Goal: Transaction & Acquisition: Purchase product/service

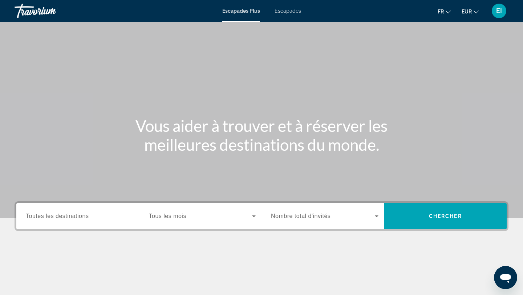
click at [292, 12] on font "Escapades" at bounding box center [287, 11] width 26 height 6
click at [90, 217] on input "Destination Toutes les destinations" at bounding box center [79, 216] width 107 height 9
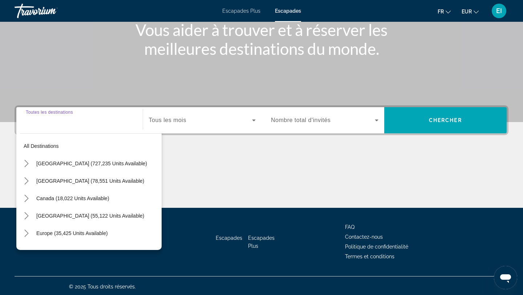
scroll to position [98, 0]
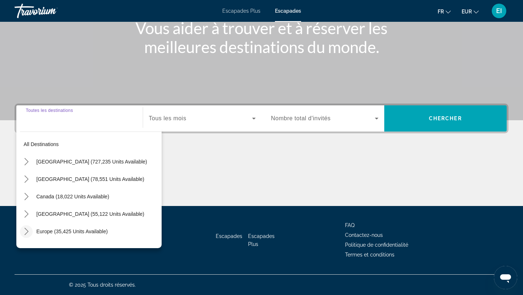
click at [28, 229] on icon "Toggle Europe (35,425 units available) submenu" at bounding box center [26, 231] width 7 height 7
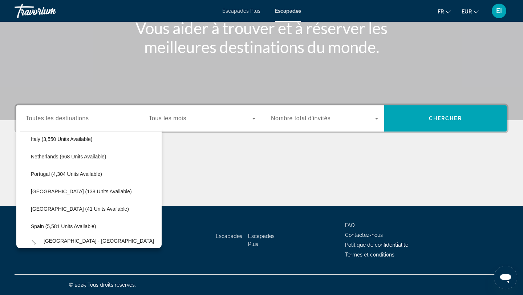
scroll to position [306, 0]
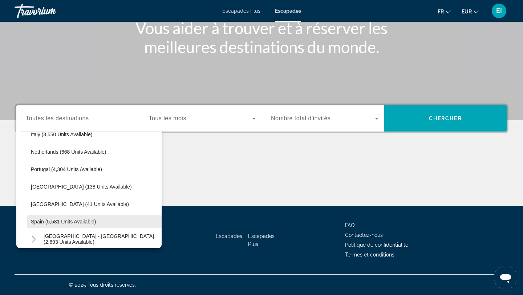
click at [49, 218] on span "Spain (5,581 units available)" at bounding box center [63, 221] width 65 height 6
type input "**********"
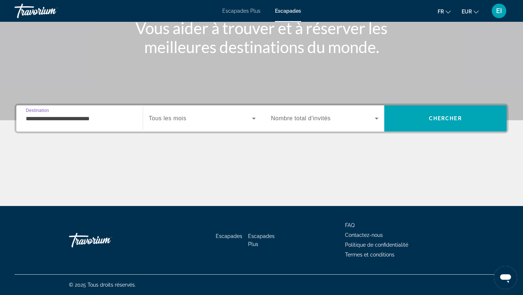
click at [228, 118] on span "Search widget" at bounding box center [200, 118] width 103 height 9
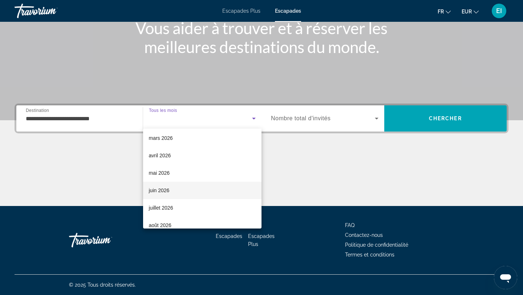
scroll to position [117, 0]
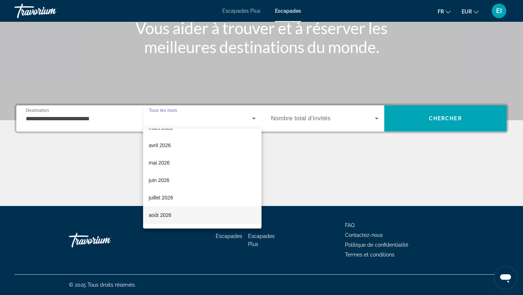
click at [183, 210] on mat-option "août 2026" at bounding box center [202, 214] width 119 height 17
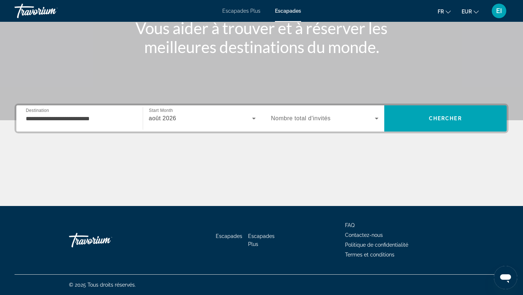
click at [292, 119] on span "Nombre total d'invités" at bounding box center [301, 118] width 60 height 6
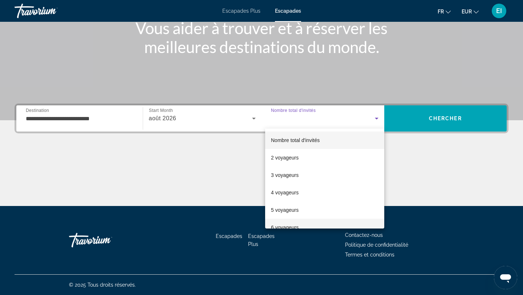
click at [279, 226] on font "6 voyageurs" at bounding box center [285, 227] width 28 height 6
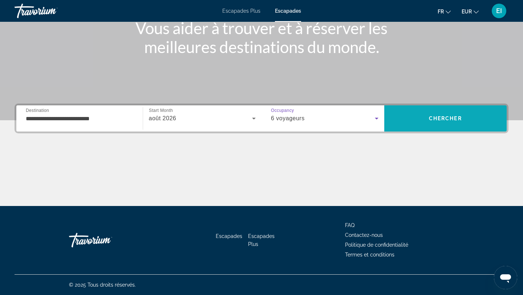
click at [433, 119] on span "Chercher" at bounding box center [445, 118] width 33 height 6
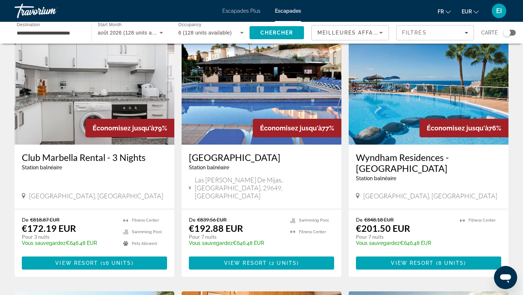
scroll to position [42, 0]
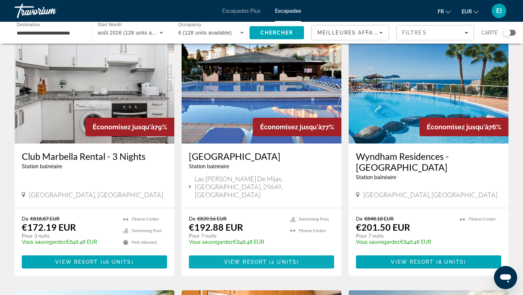
click at [285, 259] on span "2 units" at bounding box center [283, 262] width 25 height 6
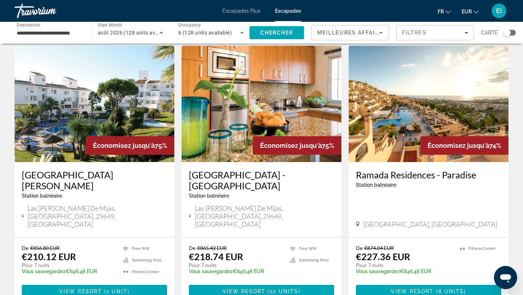
scroll to position [290, 0]
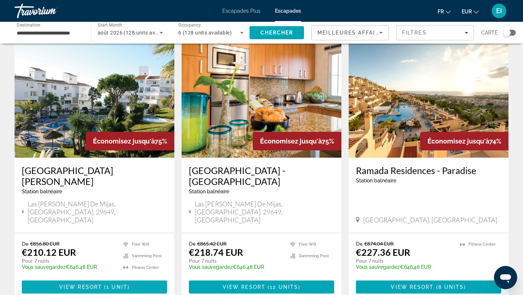
click at [120, 284] on span "1 unit" at bounding box center [116, 287] width 21 height 6
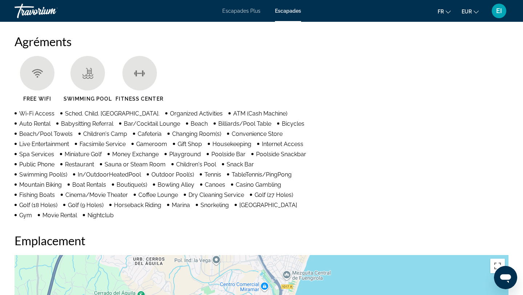
scroll to position [535, 0]
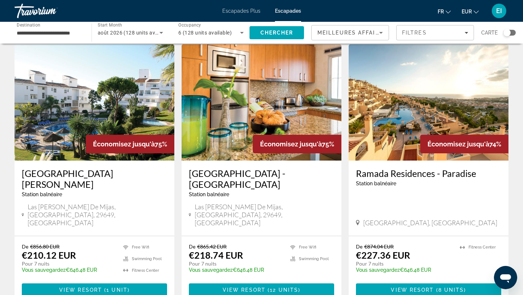
scroll to position [289, 0]
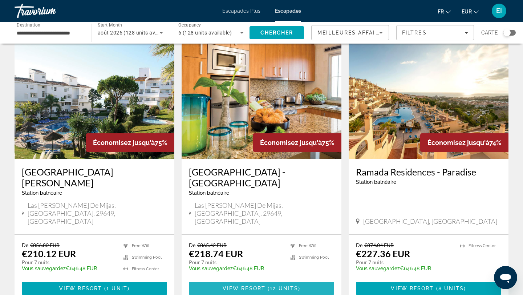
click at [312, 279] on span "Contenu principal" at bounding box center [261, 287] width 145 height 17
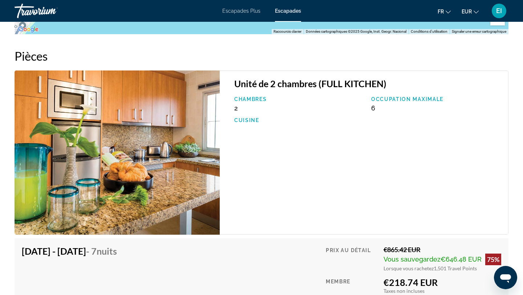
scroll to position [888, 0]
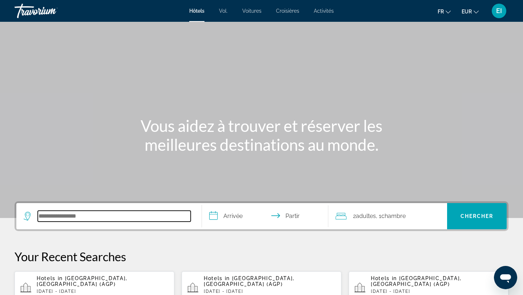
click at [56, 219] on input "Rechercher une destination hôtelière" at bounding box center [114, 215] width 153 height 11
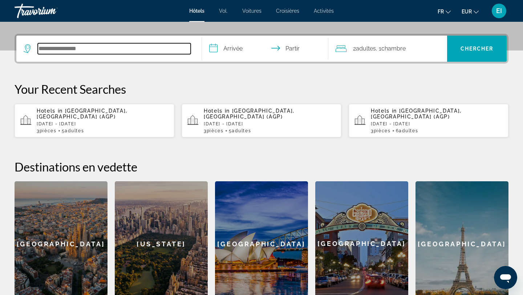
scroll to position [177, 0]
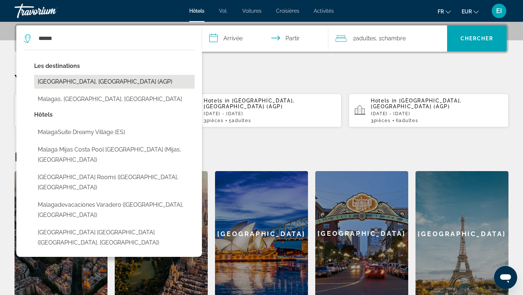
click at [108, 82] on button "[GEOGRAPHIC_DATA], [GEOGRAPHIC_DATA] (AGP)" at bounding box center [114, 82] width 160 height 14
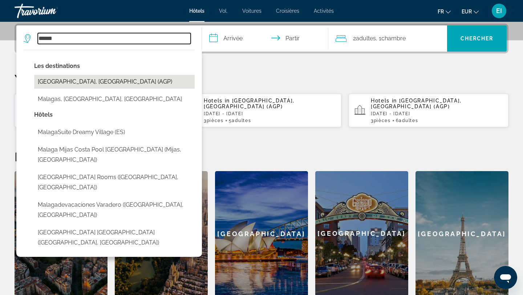
type input "**********"
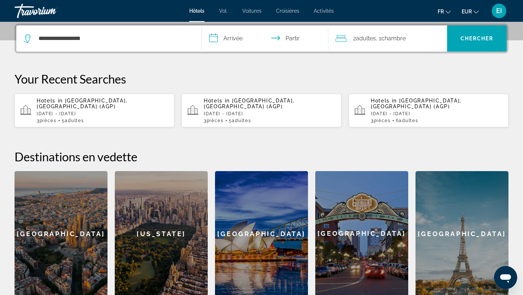
click at [229, 40] on input "**********" at bounding box center [266, 39] width 129 height 28
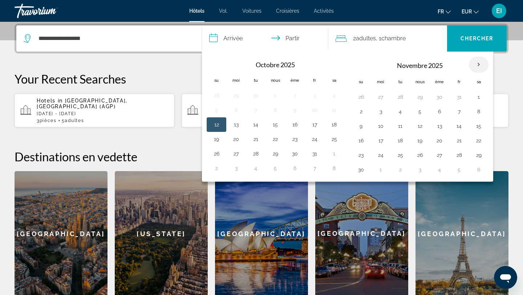
click at [478, 65] on th "Mois prochain" at bounding box center [478, 65] width 20 height 16
click at [453, 98] on button "31" at bounding box center [459, 97] width 12 height 10
click at [397, 36] on font "Chambre" at bounding box center [393, 38] width 24 height 7
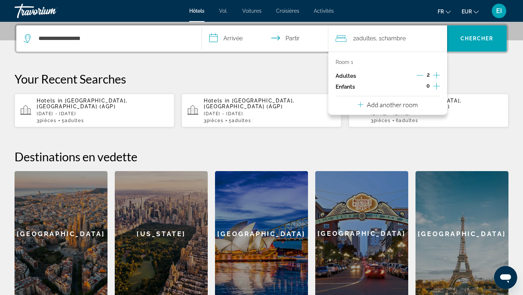
click at [438, 72] on icon "Increment adults" at bounding box center [436, 75] width 7 height 9
click at [420, 76] on icon "Decrement adults" at bounding box center [419, 75] width 7 height 7
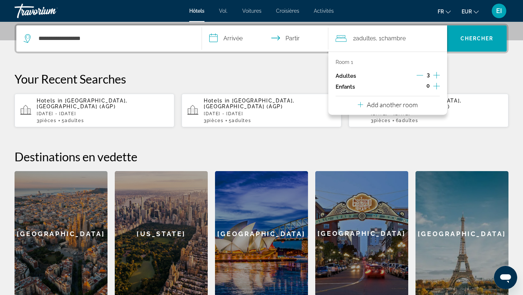
click at [418, 75] on icon "Decrement adults" at bounding box center [419, 75] width 7 height 0
click at [414, 106] on p "Add another room" at bounding box center [392, 105] width 51 height 8
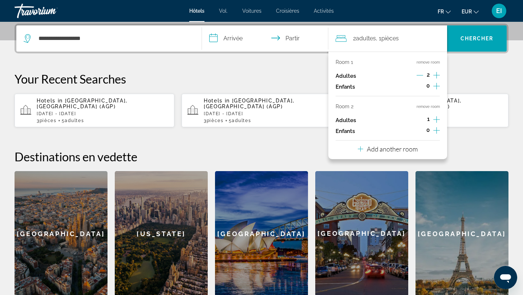
click at [436, 117] on icon "Increment adults" at bounding box center [436, 119] width 7 height 7
click at [429, 151] on div "Room 1 remove room Adultes 2 Enfants 0 Room 2 remove room Adultes 2 Enfants 0 A…" at bounding box center [387, 105] width 119 height 107
click at [410, 150] on p "Add another room" at bounding box center [392, 149] width 51 height 8
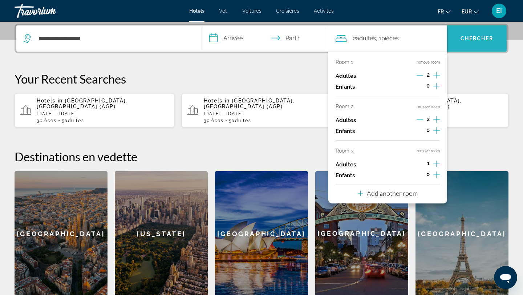
click at [476, 41] on button "Chercher" at bounding box center [477, 38] width 60 height 26
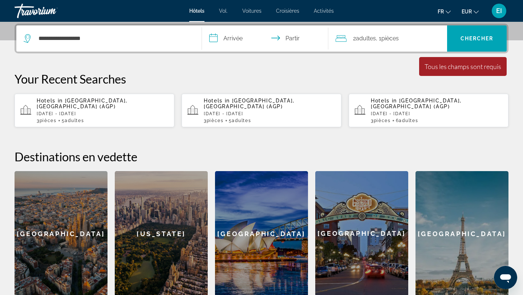
click at [249, 41] on input "**********" at bounding box center [266, 39] width 129 height 28
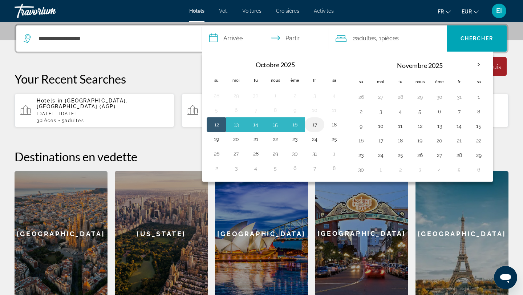
click at [317, 124] on button "17" at bounding box center [314, 124] width 12 height 10
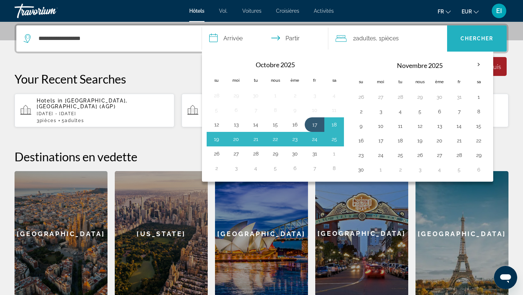
click at [478, 39] on font "Chercher" at bounding box center [476, 39] width 33 height 6
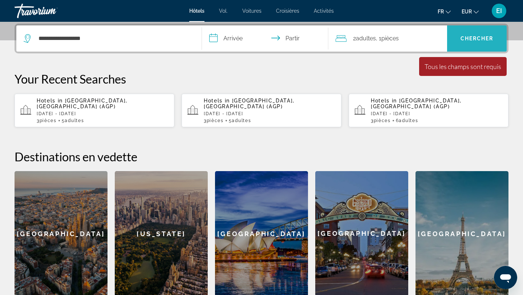
click at [478, 37] on font "Chercher" at bounding box center [476, 39] width 33 height 6
click at [409, 42] on div "2 adultes Adulte , 1 Chambre pièces" at bounding box center [391, 38] width 112 height 10
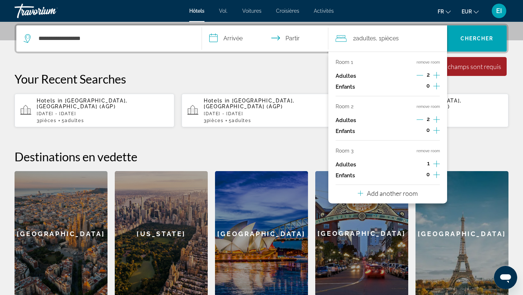
click at [257, 41] on input "**********" at bounding box center [266, 39] width 129 height 28
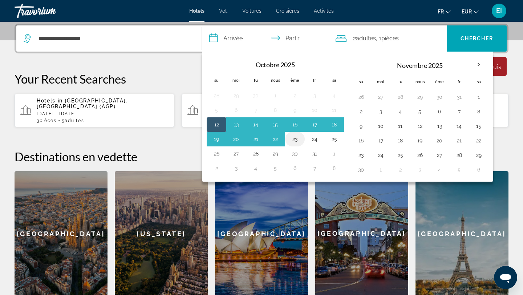
click at [299, 137] on button "23" at bounding box center [295, 139] width 12 height 10
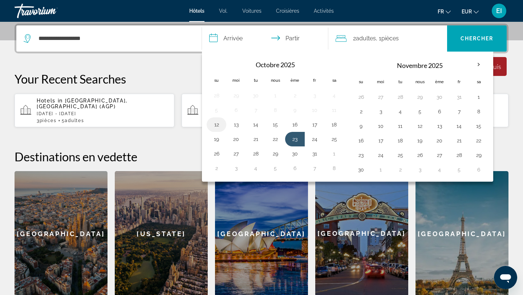
click at [213, 127] on button "12" at bounding box center [216, 124] width 12 height 10
type input "**********"
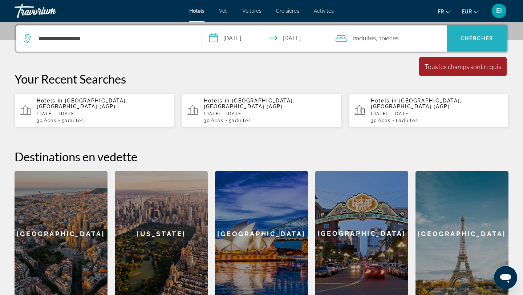
click at [470, 29] on span "Recherche" at bounding box center [477, 38] width 60 height 26
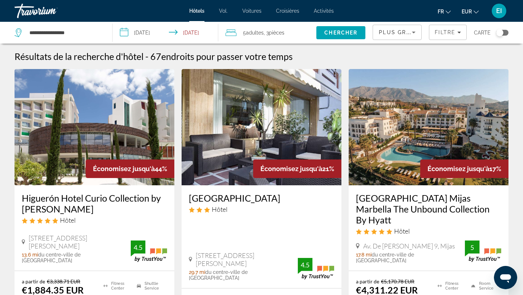
click at [294, 32] on div "5 Adulte Adultes , 3 Chambre pièces" at bounding box center [270, 33] width 91 height 10
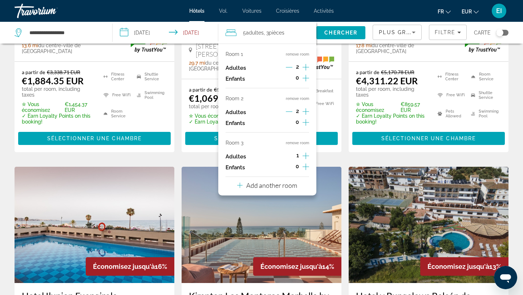
scroll to position [59, 0]
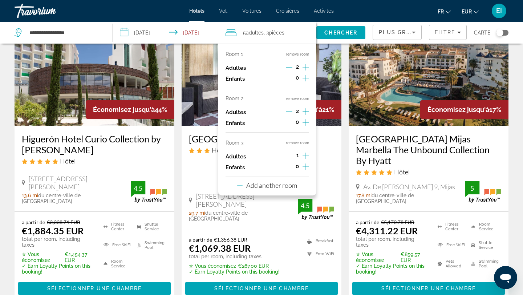
click at [404, 31] on span "Plus grandes économies" at bounding box center [421, 32] width 87 height 6
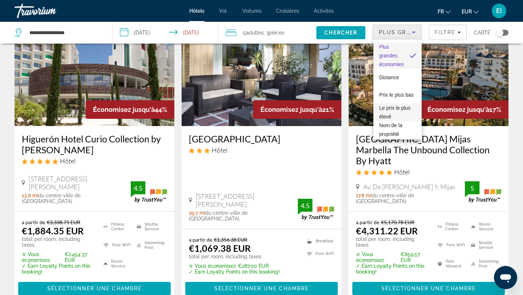
click at [393, 107] on font "Le prix le plus élevé" at bounding box center [394, 112] width 31 height 15
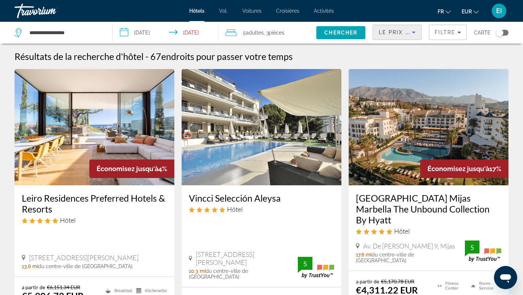
click at [406, 34] on span "Le prix le plus élevé" at bounding box center [414, 32] width 73 height 6
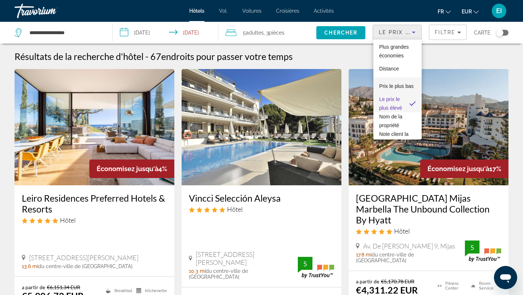
click at [400, 85] on font "Prix ​​le plus bas" at bounding box center [396, 86] width 34 height 6
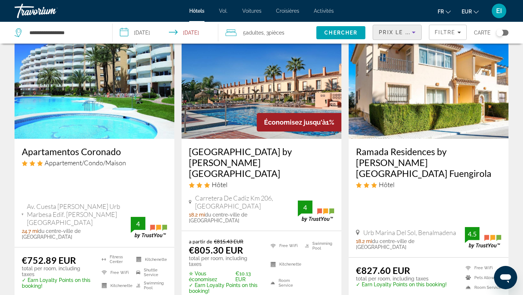
scroll to position [325, 0]
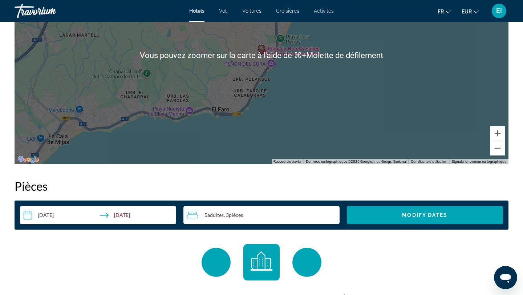
scroll to position [788, 0]
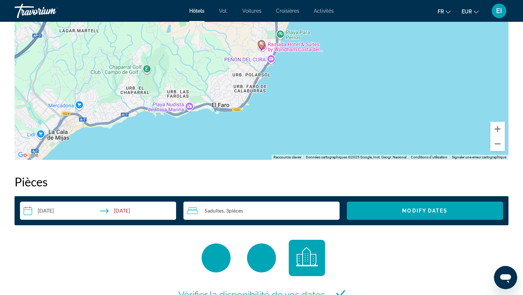
click at [84, 212] on input "**********" at bounding box center [99, 211] width 159 height 20
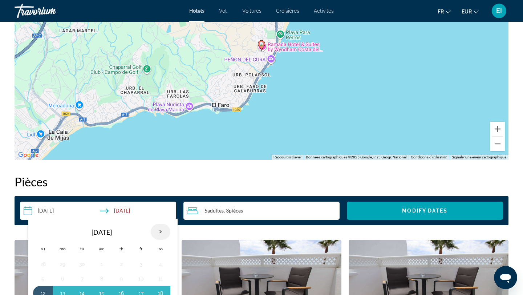
click at [160, 232] on th "Next month" at bounding box center [161, 232] width 20 height 16
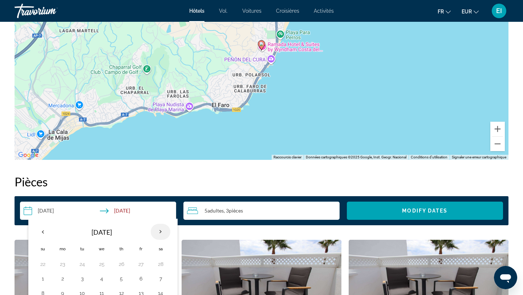
click at [160, 232] on th "Next month" at bounding box center [161, 232] width 20 height 16
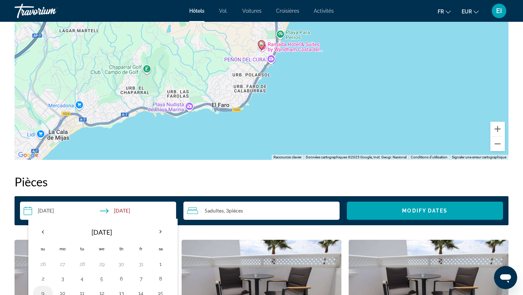
click at [42, 291] on button "9" at bounding box center [43, 293] width 12 height 10
click at [152, 291] on td "15" at bounding box center [161, 293] width 20 height 15
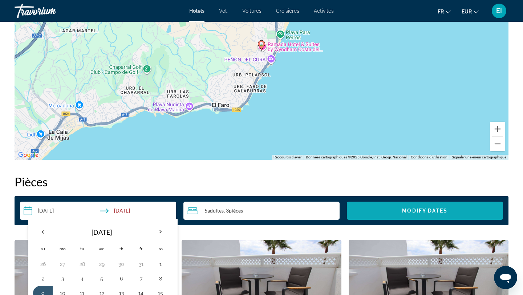
click at [378, 217] on span "Search widget" at bounding box center [425, 210] width 156 height 17
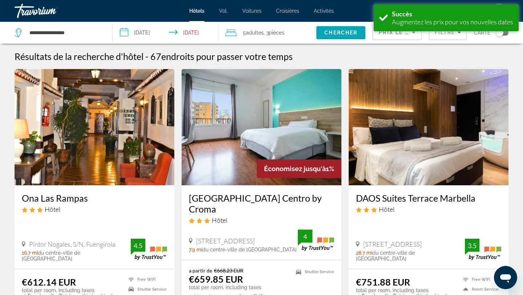
click at [180, 34] on input "**********" at bounding box center [166, 34] width 108 height 24
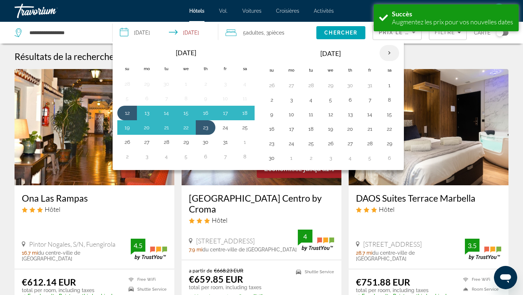
click at [382, 55] on th "Next month" at bounding box center [389, 53] width 20 height 16
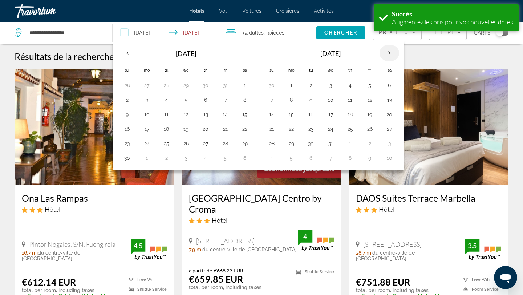
click at [383, 54] on th "Next month" at bounding box center [389, 53] width 20 height 16
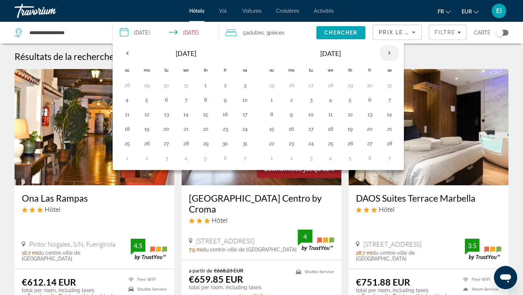
click at [383, 54] on th "Next month" at bounding box center [389, 53] width 20 height 16
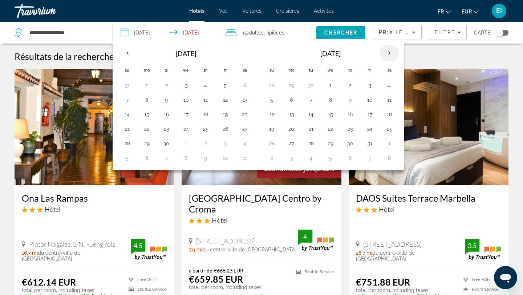
click at [383, 54] on th "Next month" at bounding box center [389, 53] width 20 height 16
click at [275, 115] on button "9" at bounding box center [272, 114] width 12 height 10
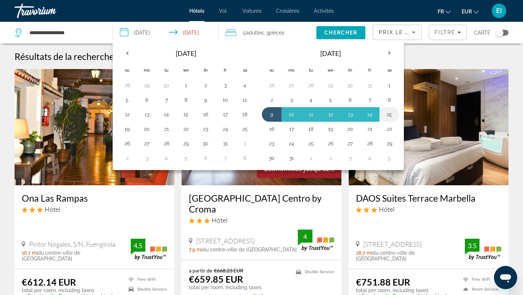
click at [388, 113] on button "15" at bounding box center [389, 114] width 12 height 10
type input "**********"
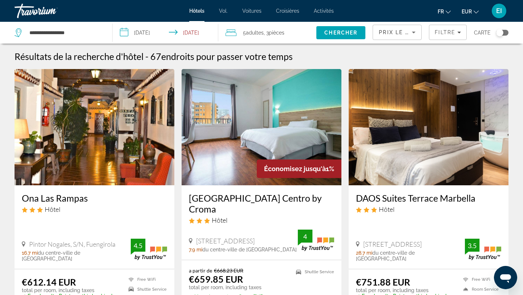
click at [414, 32] on icon "Sort by" at bounding box center [414, 33] width 4 height 2
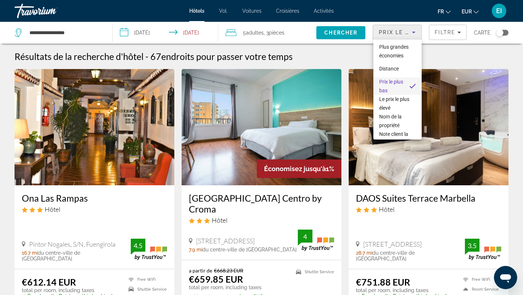
click at [444, 36] on div at bounding box center [261, 147] width 523 height 295
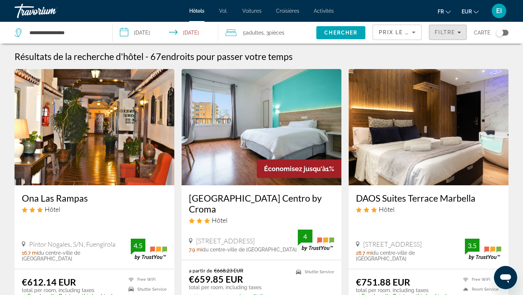
click at [444, 36] on span "Filters" at bounding box center [447, 32] width 37 height 17
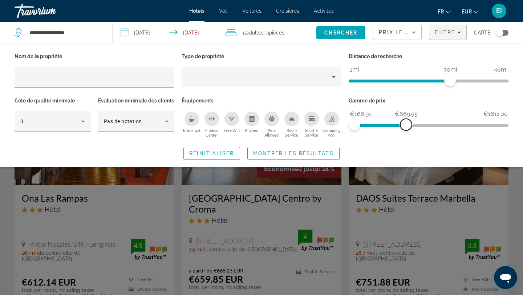
drag, startPoint x: 500, startPoint y: 127, endPoint x: 406, endPoint y: 132, distance: 94.8
click at [406, 133] on div "Gamme de prix €166.91 €1611.00 €166.91 €669.55" at bounding box center [428, 117] width 167 height 44
click at [302, 156] on span "Montrer les résultats" at bounding box center [293, 153] width 81 height 6
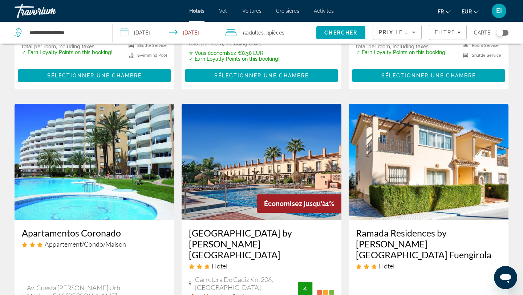
scroll to position [228, 0]
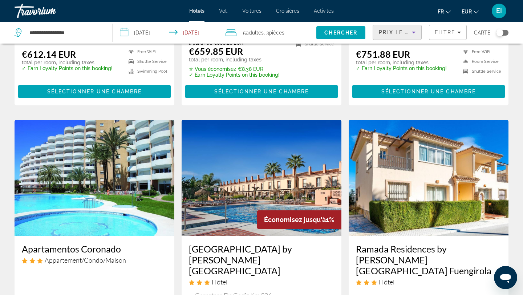
click at [405, 33] on span "Prix ​​le plus bas" at bounding box center [406, 32] width 57 height 6
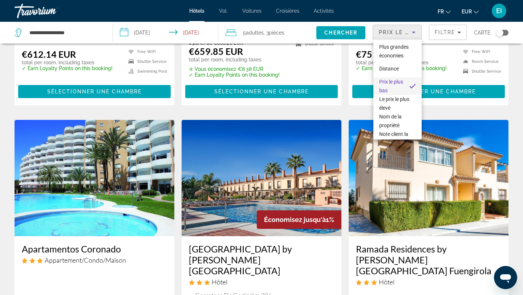
click at [290, 29] on div at bounding box center [261, 147] width 523 height 295
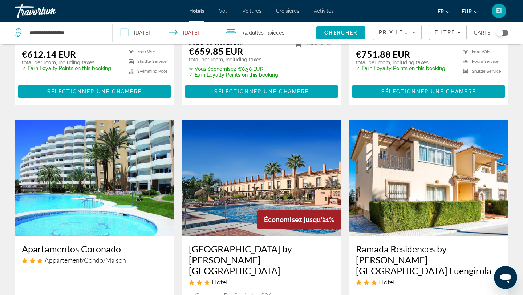
click at [284, 32] on span "pièces" at bounding box center [277, 33] width 16 height 6
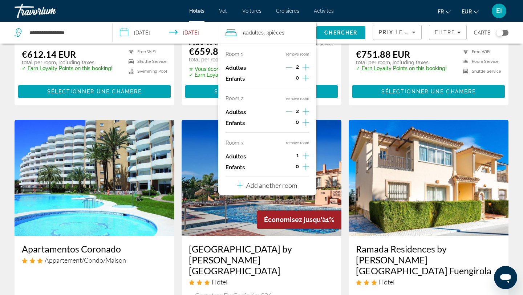
click at [299, 155] on div "1" at bounding box center [297, 156] width 23 height 11
click at [300, 142] on button "remove room" at bounding box center [297, 142] width 23 height 5
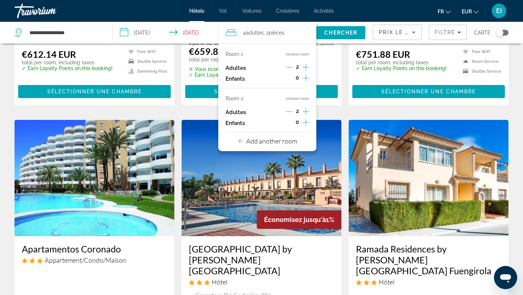
click at [294, 142] on p "Add another room" at bounding box center [271, 141] width 51 height 8
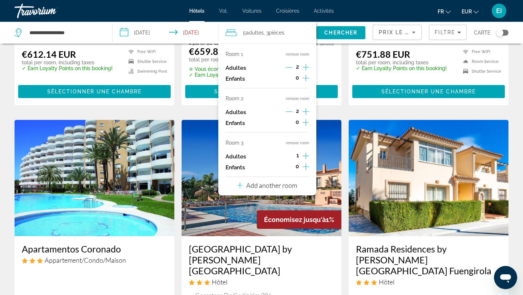
click at [293, 181] on p "Add another room" at bounding box center [271, 185] width 51 height 8
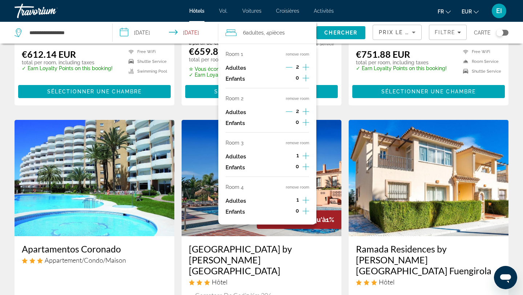
click at [299, 143] on button "remove room" at bounding box center [297, 142] width 23 height 5
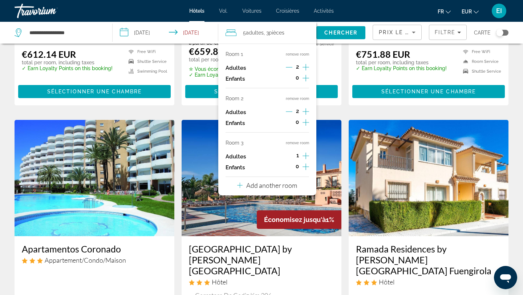
click at [303, 141] on button "remove room" at bounding box center [297, 142] width 23 height 5
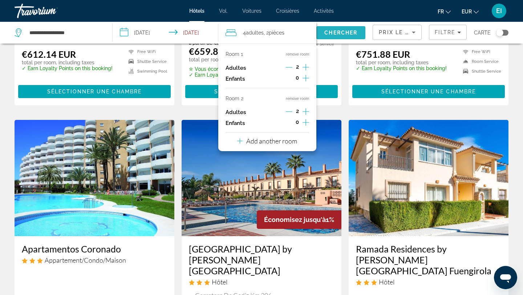
click at [344, 34] on span "Chercher" at bounding box center [340, 33] width 33 height 6
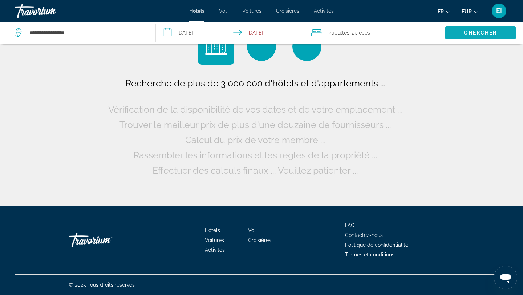
scroll to position [0, 0]
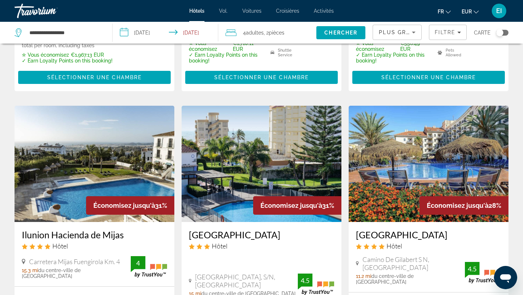
scroll to position [268, 0]
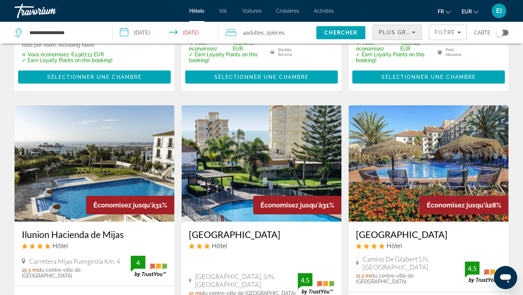
click at [405, 33] on span "Plus grandes économies" at bounding box center [421, 32] width 87 height 6
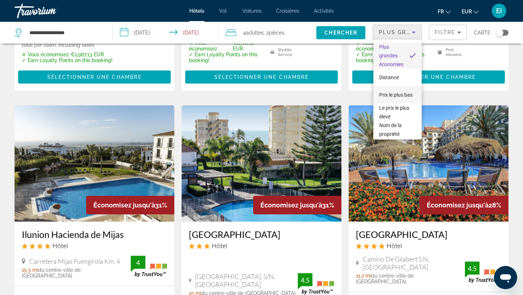
click at [389, 96] on font "Prix ​​le plus bas" at bounding box center [395, 95] width 33 height 6
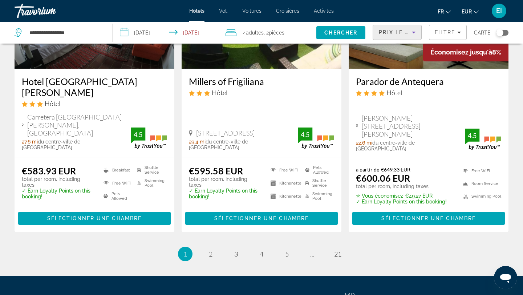
scroll to position [965, 0]
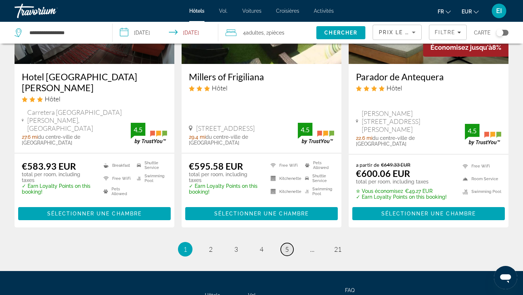
click at [282, 243] on link "page 5" at bounding box center [287, 249] width 13 height 13
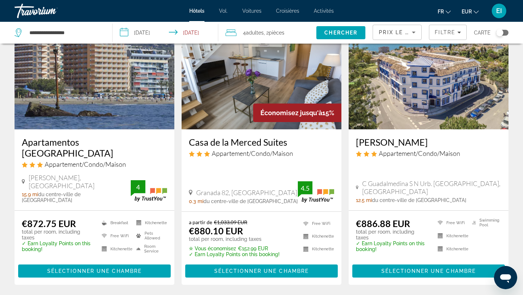
scroll to position [909, 0]
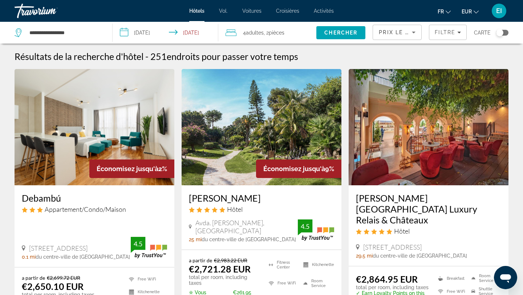
click at [415, 34] on icon "Sort by" at bounding box center [413, 32] width 9 height 9
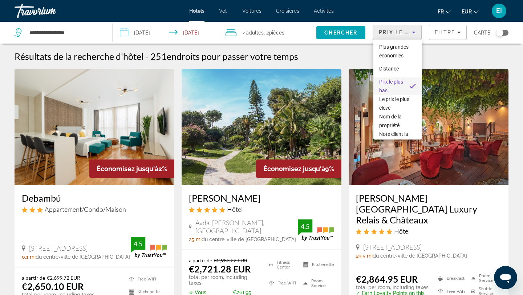
click at [452, 33] on div at bounding box center [261, 147] width 523 height 295
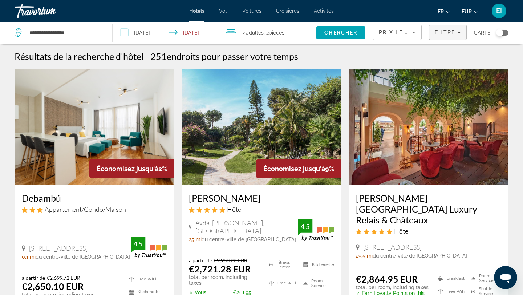
click at [452, 33] on span "Filtre" at bounding box center [444, 32] width 21 height 6
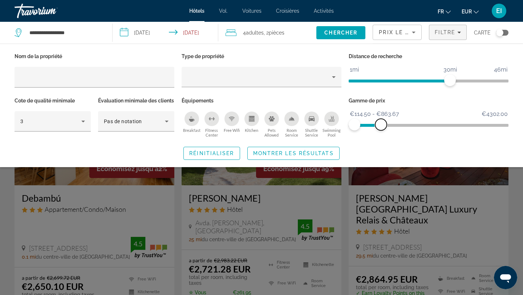
drag, startPoint x: 500, startPoint y: 126, endPoint x: 381, endPoint y: 134, distance: 119.7
click at [381, 134] on div "Gamme de prix €114.50 €4302.00 €114.50 €863.67 €114.50 - €863.67" at bounding box center [428, 117] width 167 height 44
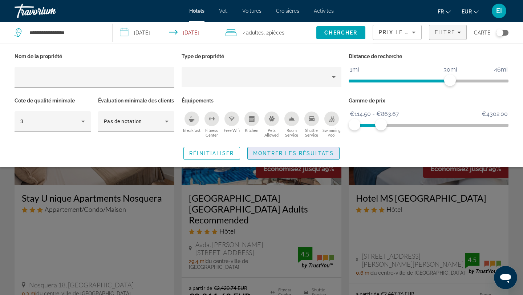
click at [332, 156] on span "Montrer les résultats" at bounding box center [293, 153] width 81 height 6
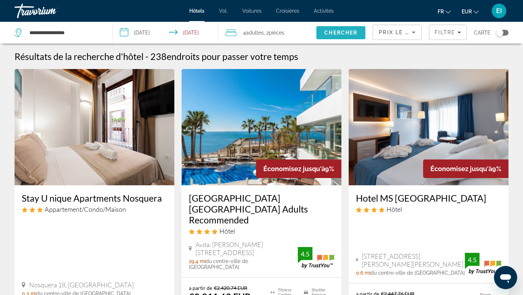
click at [353, 34] on span "Chercher" at bounding box center [340, 33] width 33 height 6
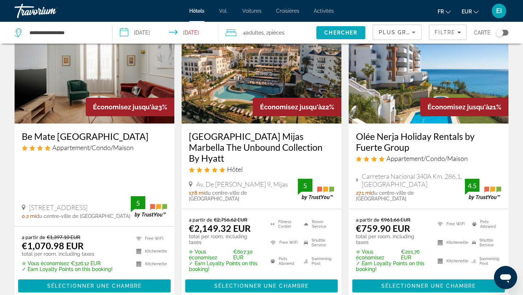
scroll to position [928, 0]
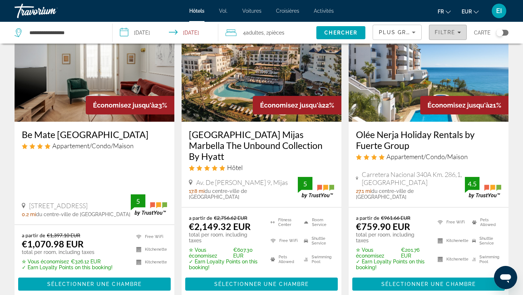
click at [451, 31] on span "Filtre" at bounding box center [444, 32] width 21 height 6
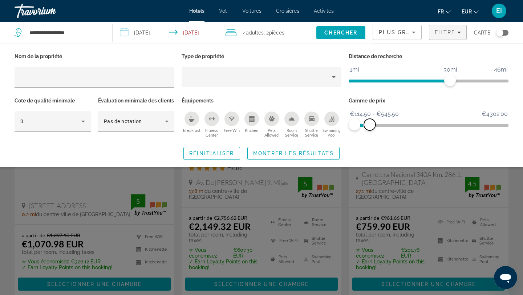
drag, startPoint x: 503, startPoint y: 123, endPoint x: 369, endPoint y: 133, distance: 134.2
click at [369, 133] on div "Gamme de prix €114.50 €4302.00 €114.50 €545.50 €114.50 - €545.50" at bounding box center [428, 117] width 167 height 44
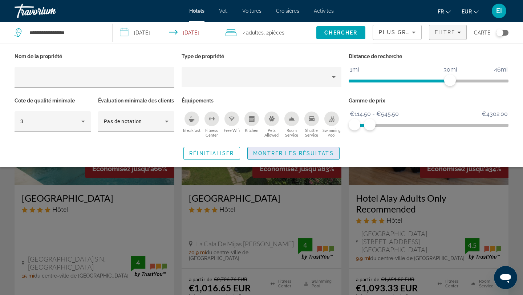
click at [329, 162] on span "Search widget" at bounding box center [292, 152] width 91 height 17
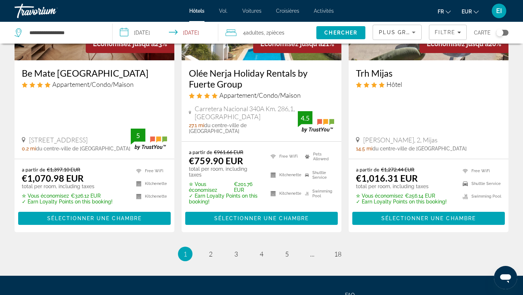
scroll to position [989, 0]
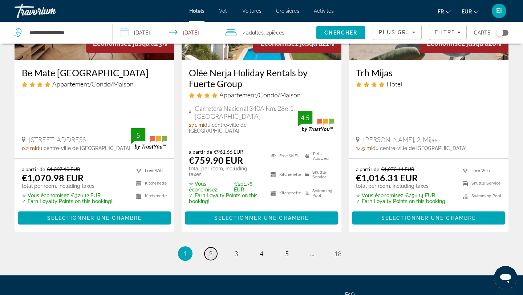
click at [208, 247] on link "page 2" at bounding box center [210, 253] width 13 height 13
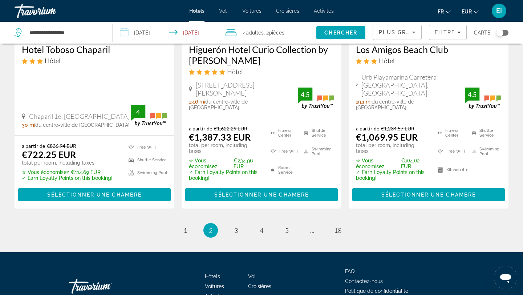
scroll to position [1002, 0]
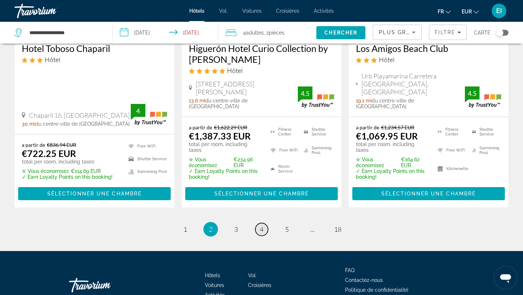
click at [260, 225] on span "4" at bounding box center [261, 229] width 4 height 8
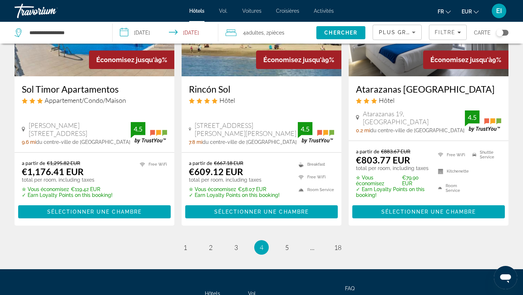
scroll to position [1021, 0]
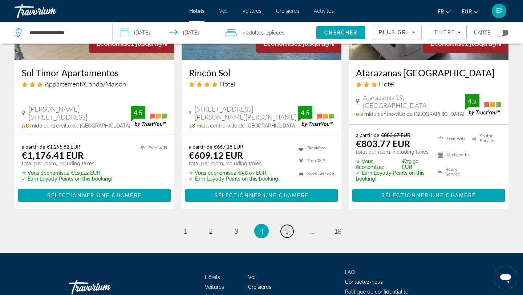
click at [286, 227] on span "5" at bounding box center [287, 231] width 4 height 8
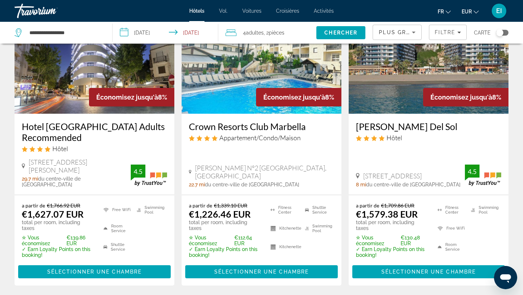
scroll to position [1022, 0]
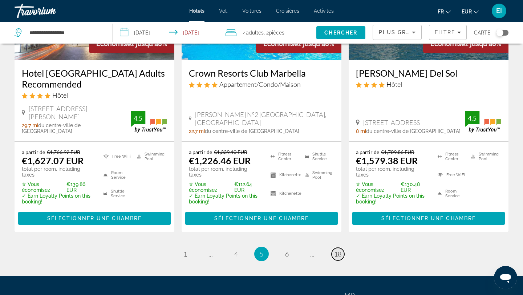
click at [333, 247] on link "page 18" at bounding box center [337, 253] width 13 height 13
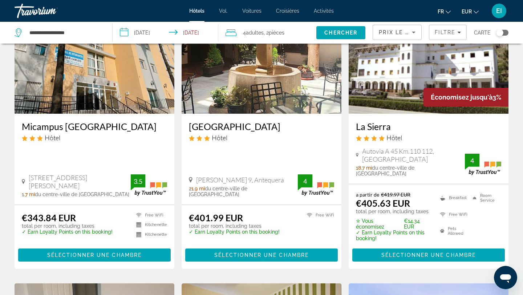
scroll to position [84, 0]
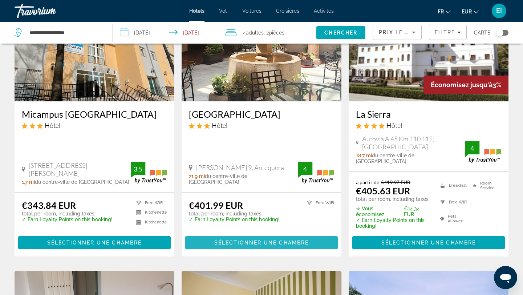
click at [240, 239] on span "Sélectionner une chambre" at bounding box center [261, 242] width 94 height 6
